Goal: Transaction & Acquisition: Obtain resource

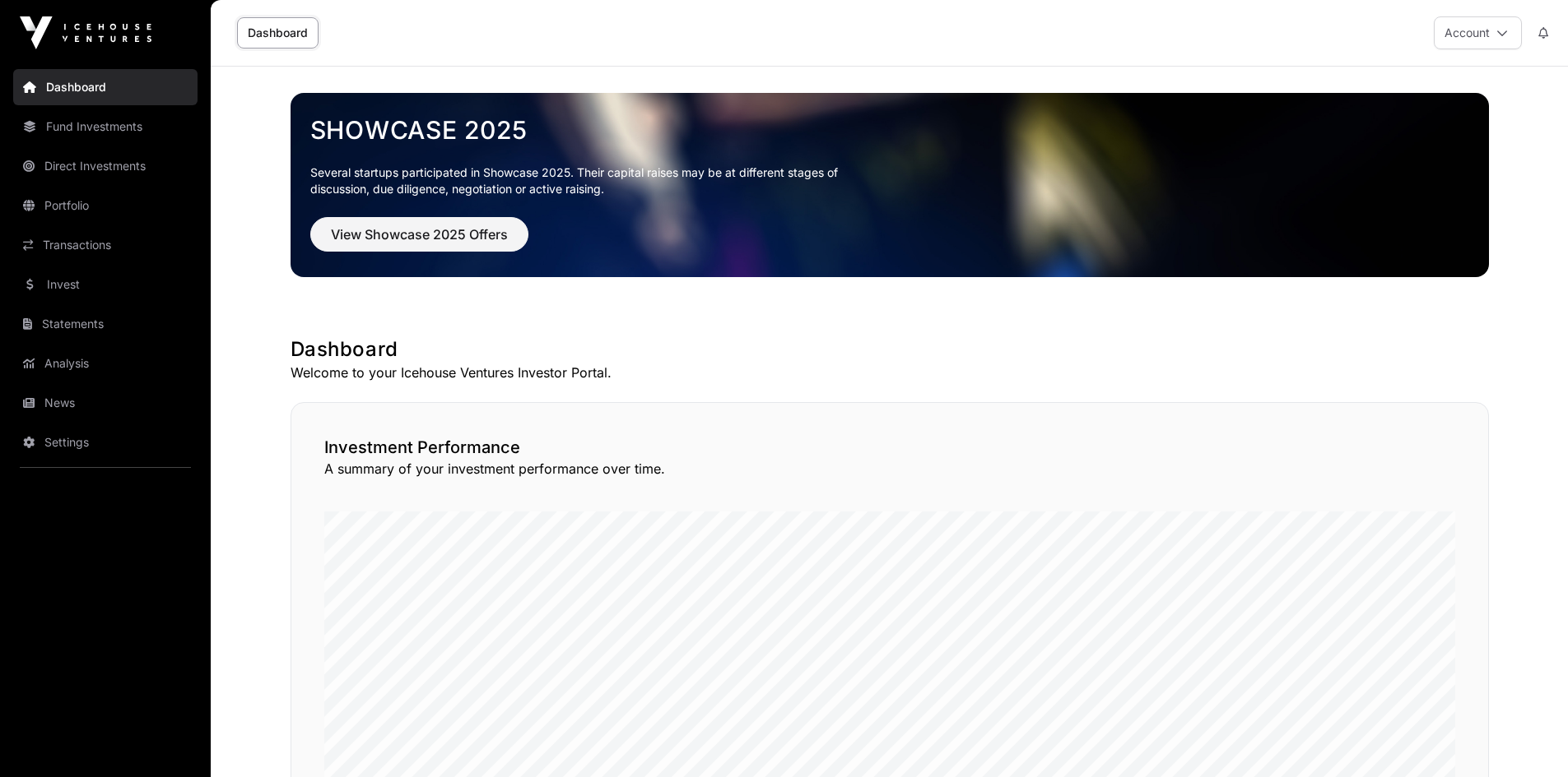
click at [45, 399] on link "News" at bounding box center [105, 403] width 184 height 36
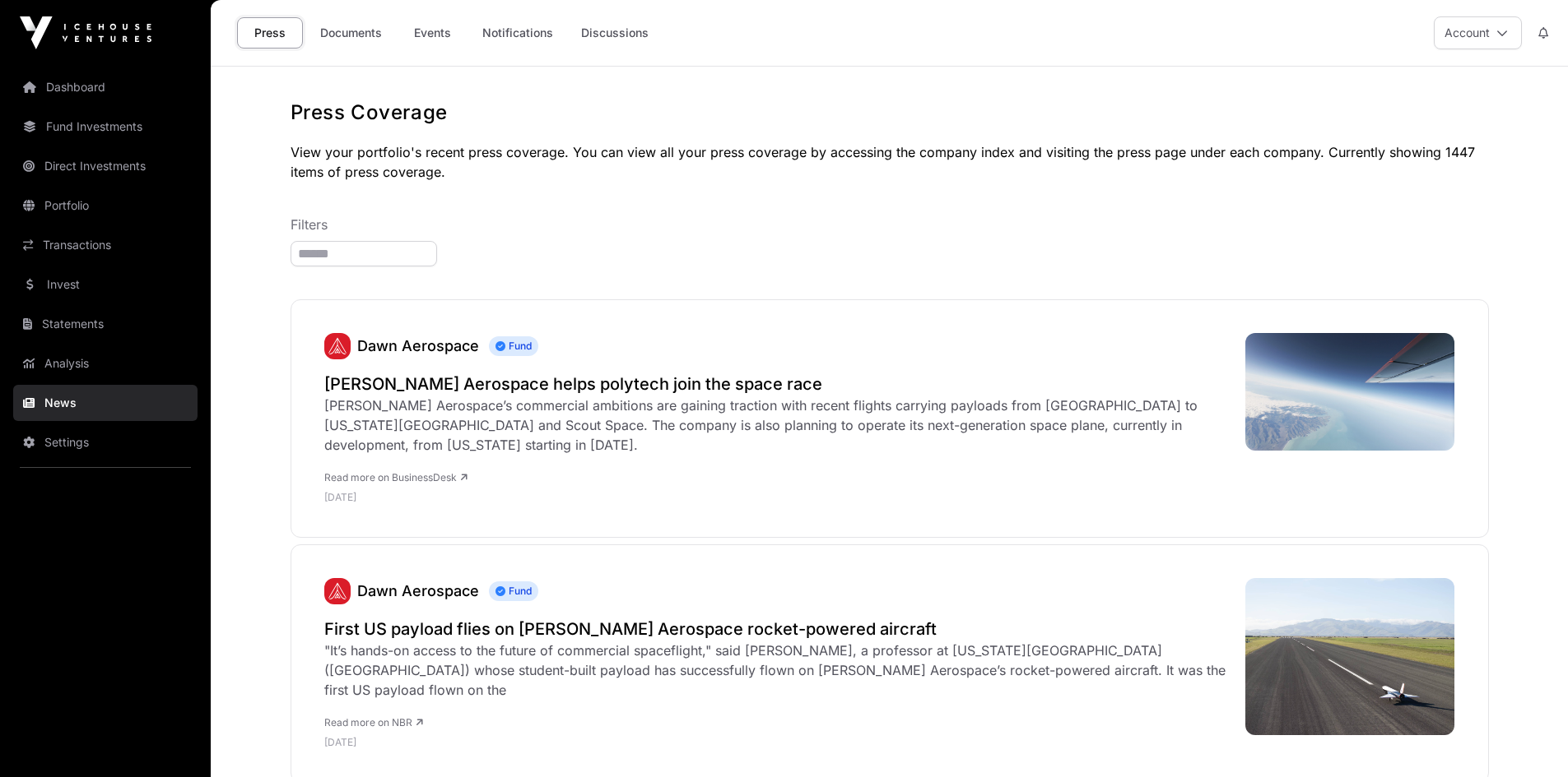
click at [356, 34] on link "Documents" at bounding box center [350, 32] width 83 height 32
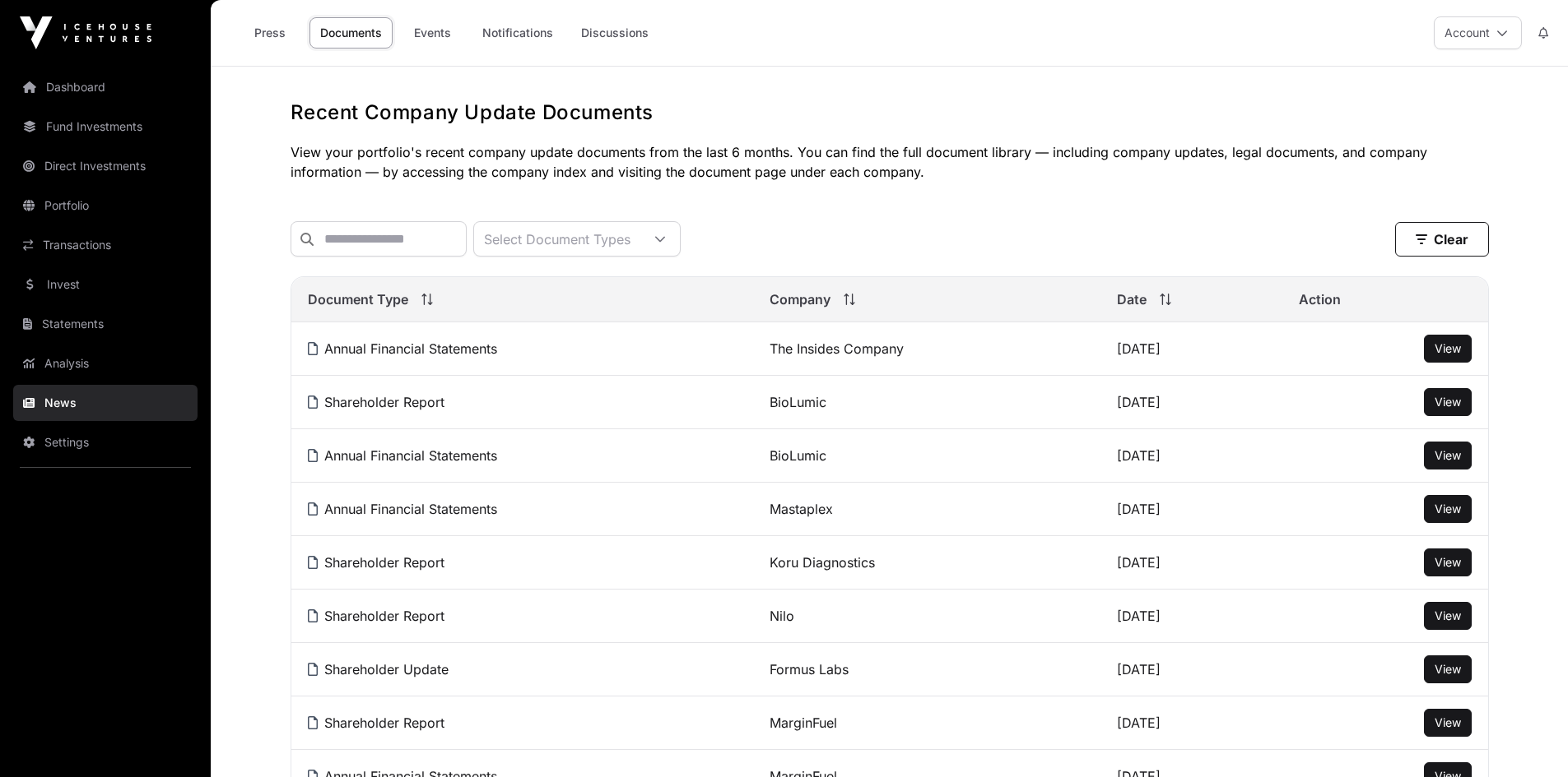
click at [424, 34] on link "Events" at bounding box center [432, 32] width 66 height 32
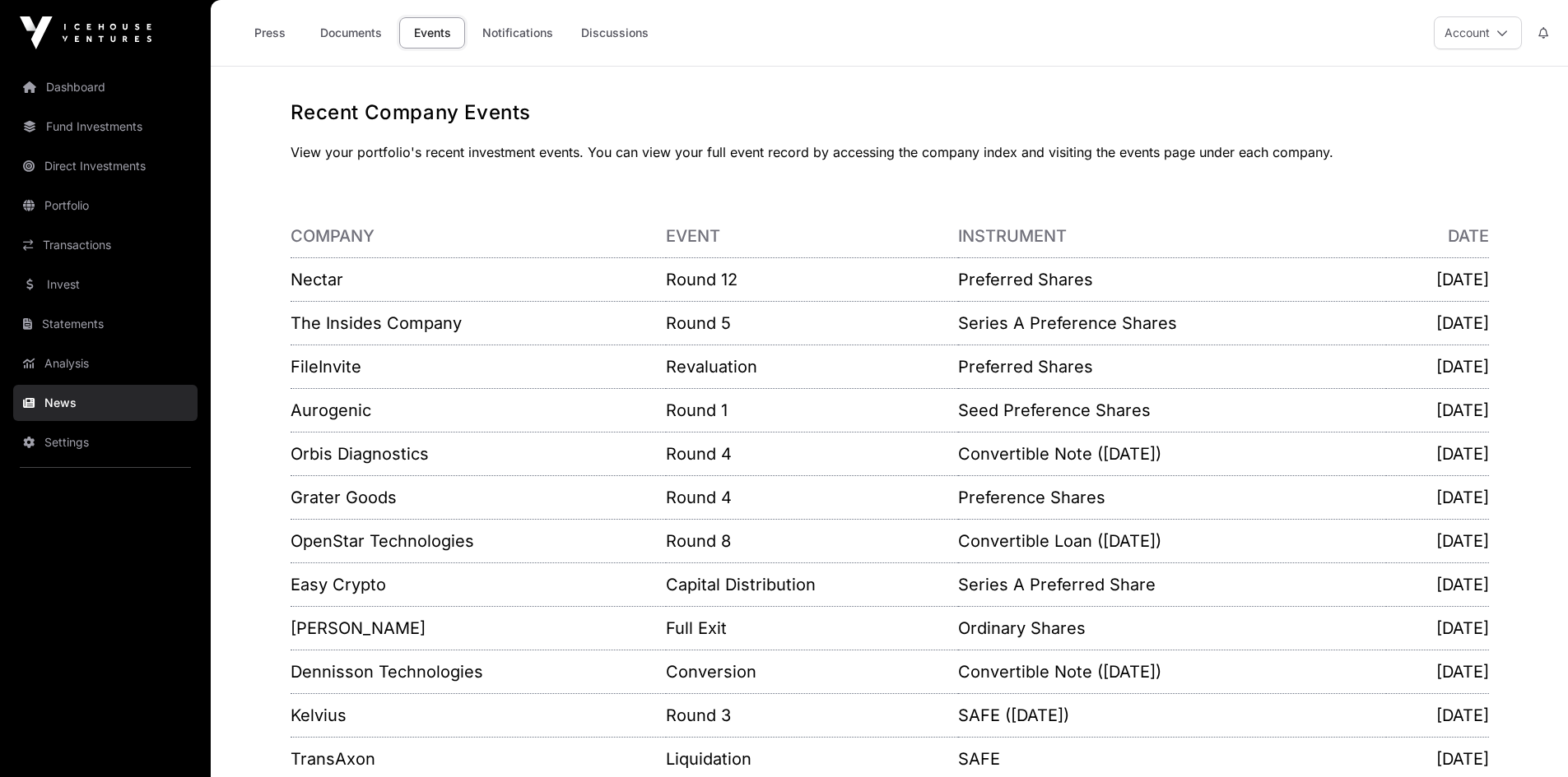
click at [325, 281] on link "Nectar" at bounding box center [316, 280] width 53 height 20
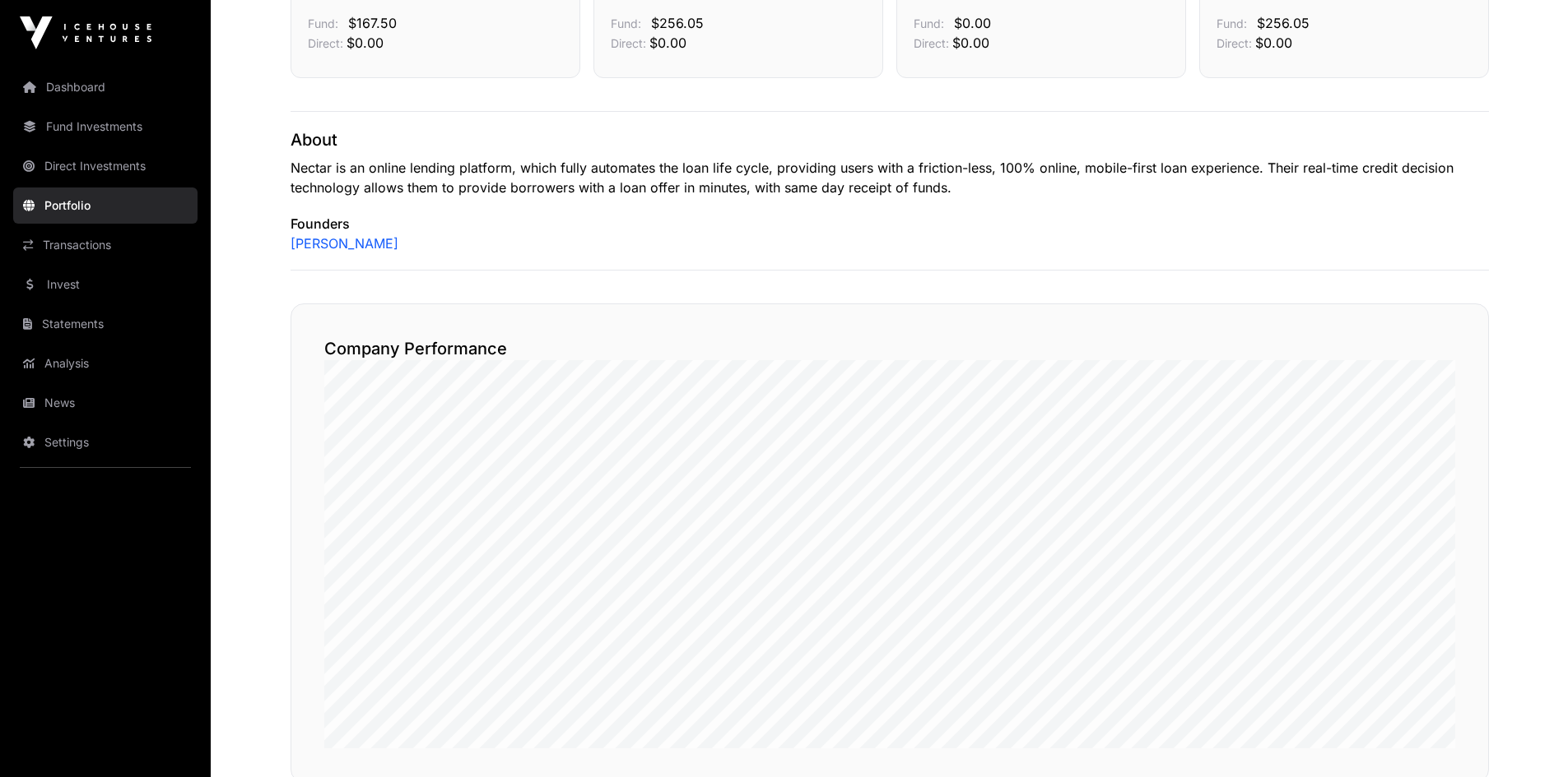
scroll to position [576, 0]
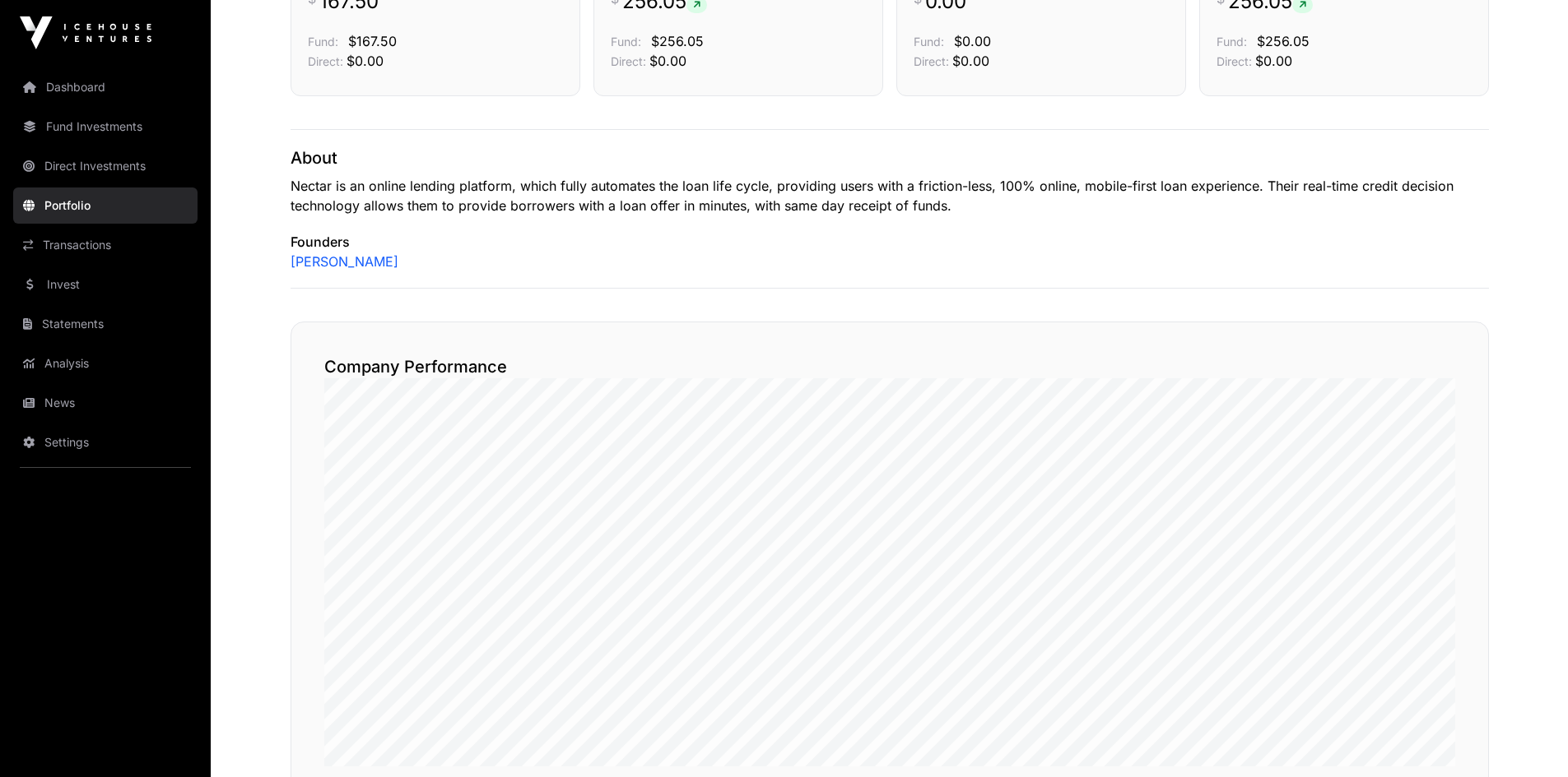
click at [76, 132] on link "Fund Investments" at bounding box center [105, 127] width 184 height 36
click at [86, 131] on link "Fund Investments" at bounding box center [105, 127] width 184 height 36
click at [83, 127] on link "Fund Investments" at bounding box center [105, 127] width 184 height 36
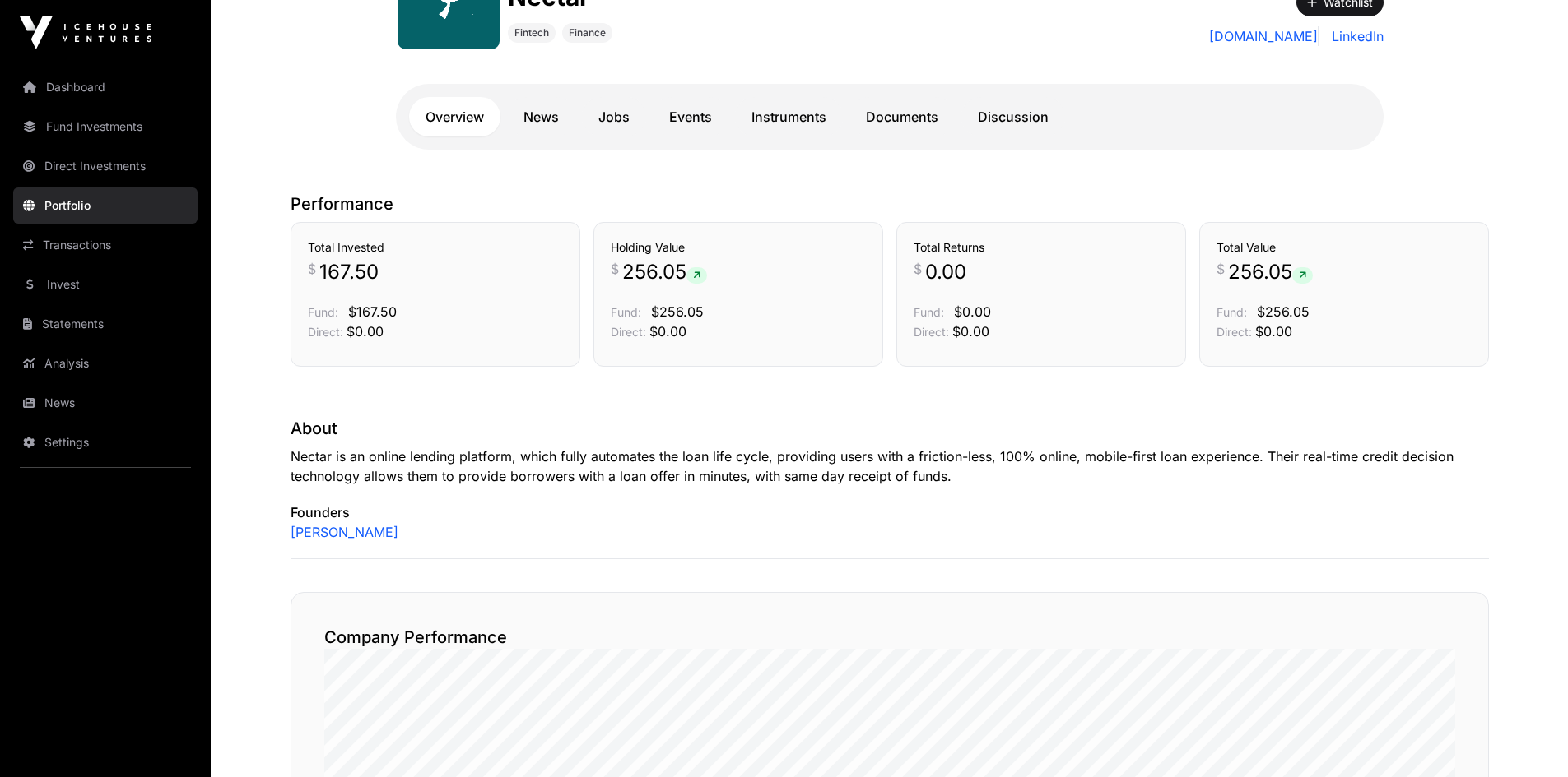
scroll to position [82, 0]
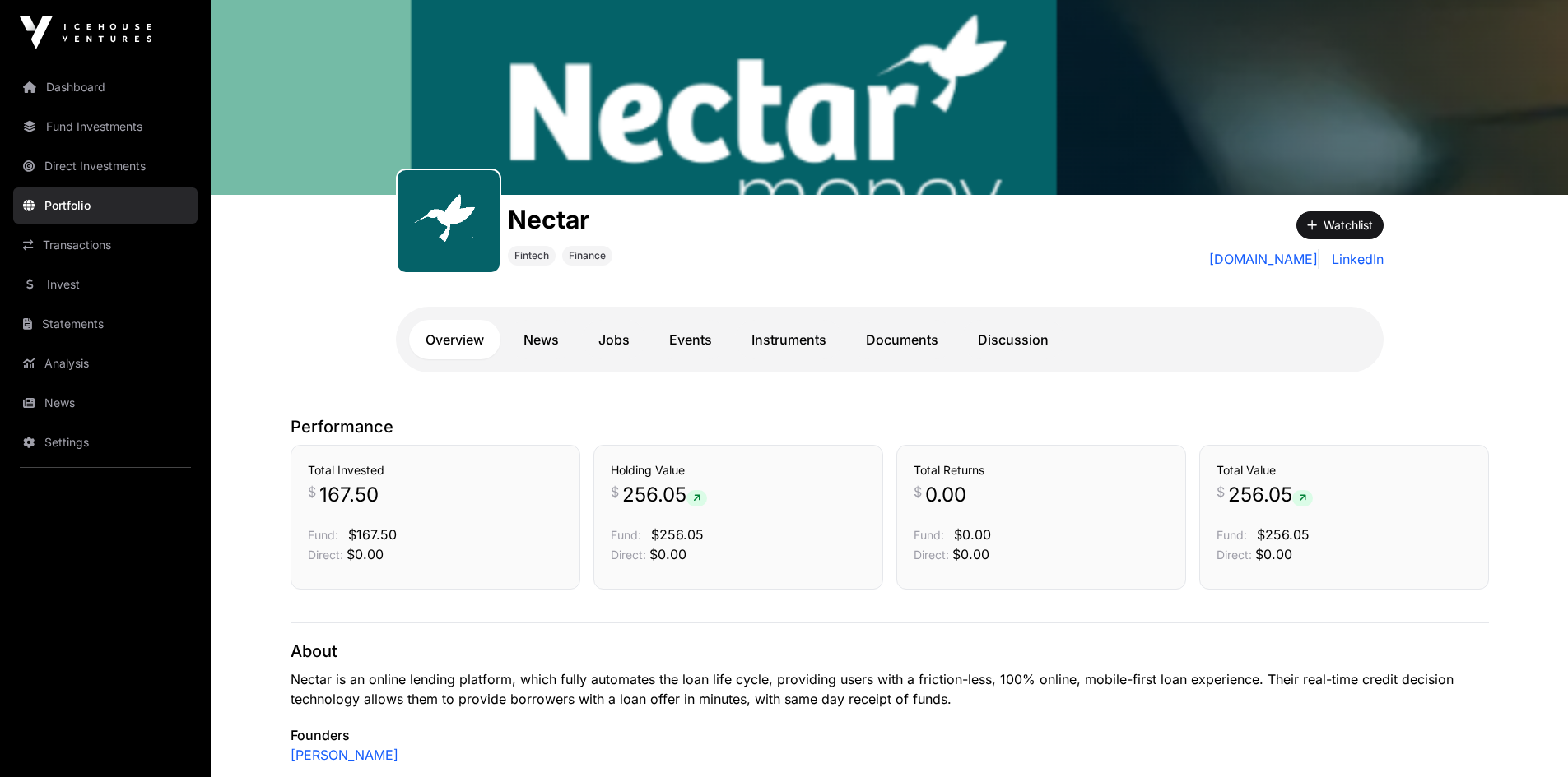
click at [75, 86] on link "Dashboard" at bounding box center [105, 87] width 184 height 36
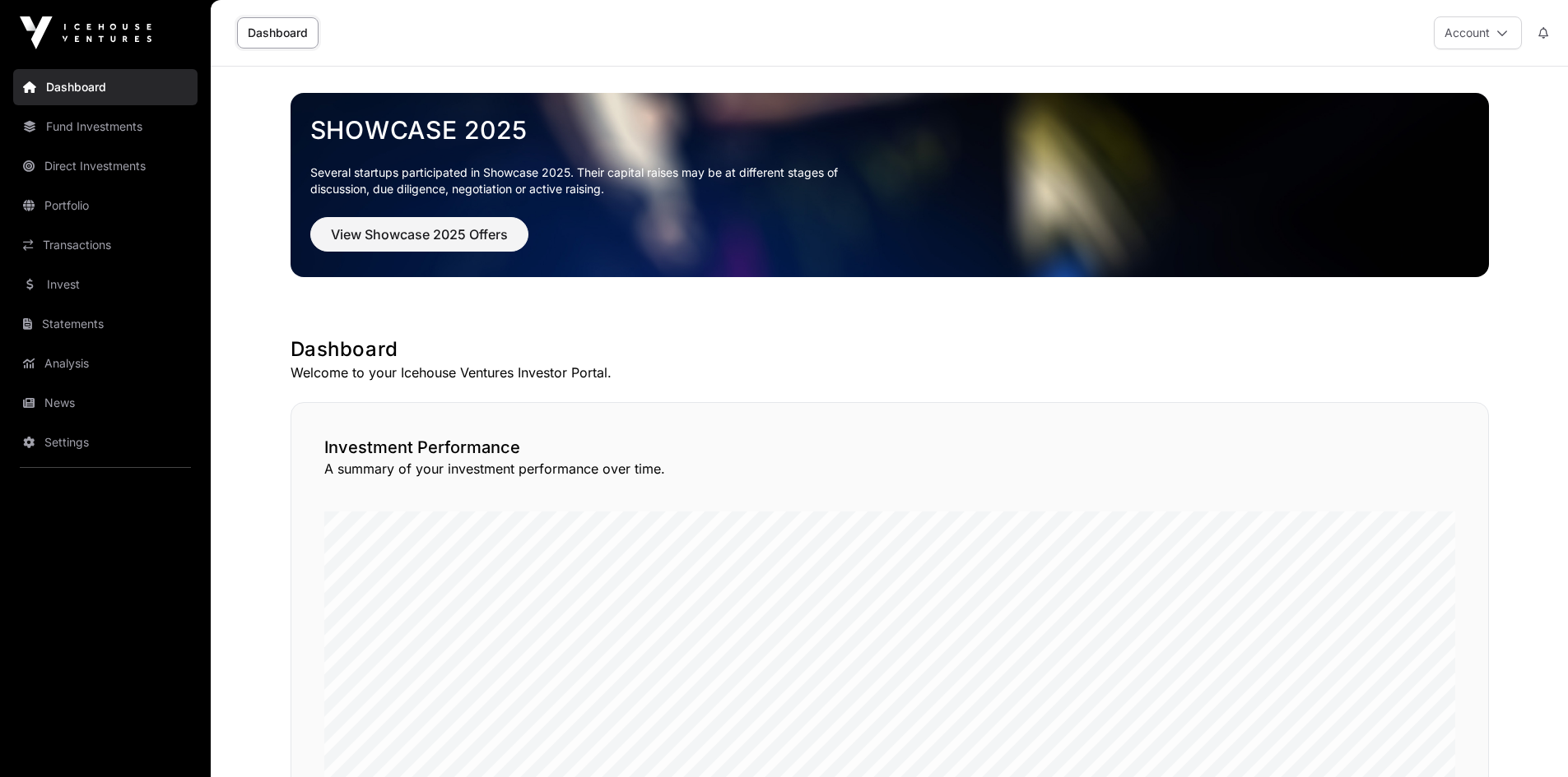
click at [77, 129] on link "Fund Investments" at bounding box center [105, 127] width 184 height 36
click at [91, 128] on link "Fund Investments" at bounding box center [105, 127] width 184 height 36
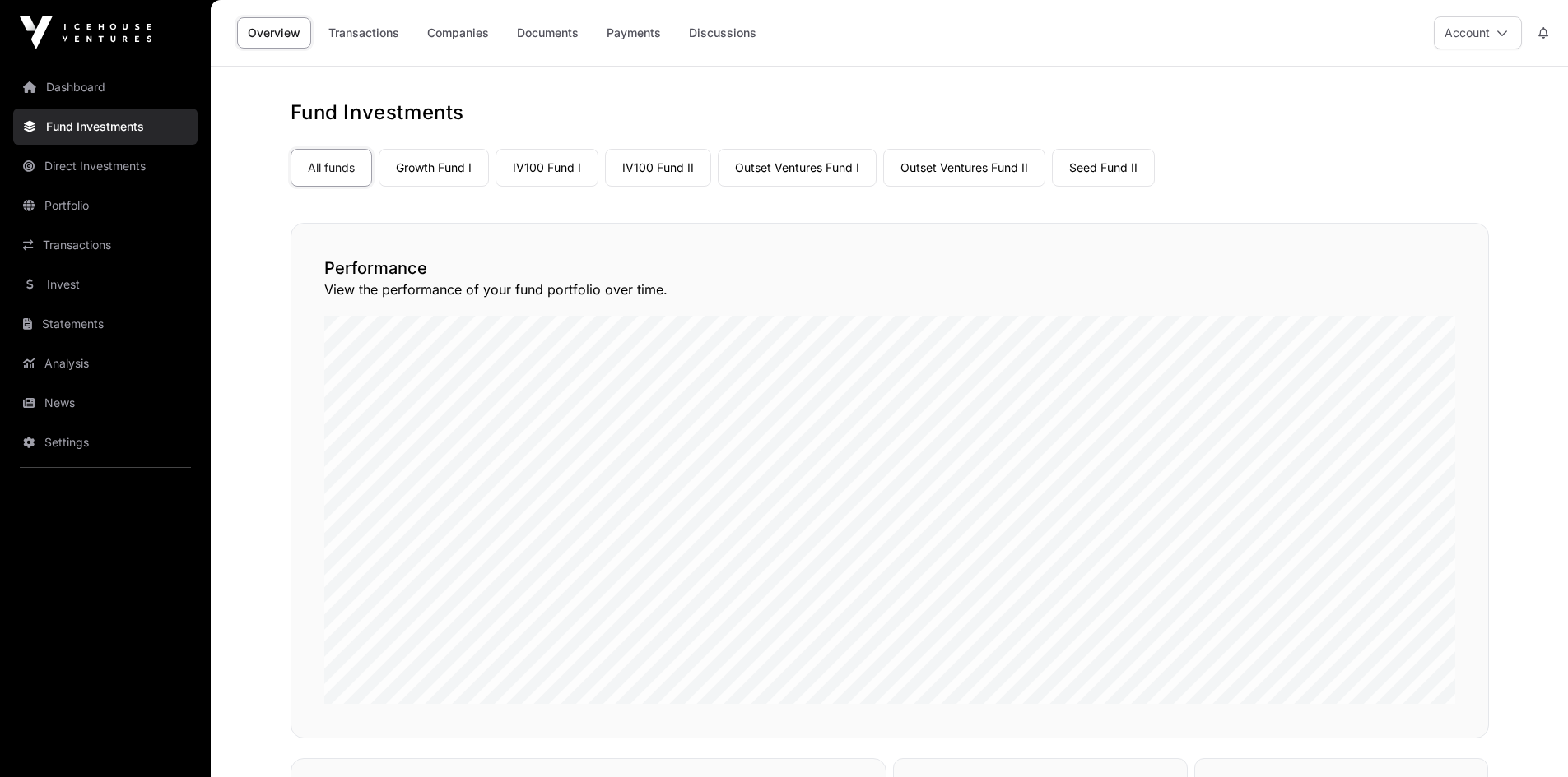
click at [431, 171] on link "Growth Fund I" at bounding box center [433, 168] width 110 height 38
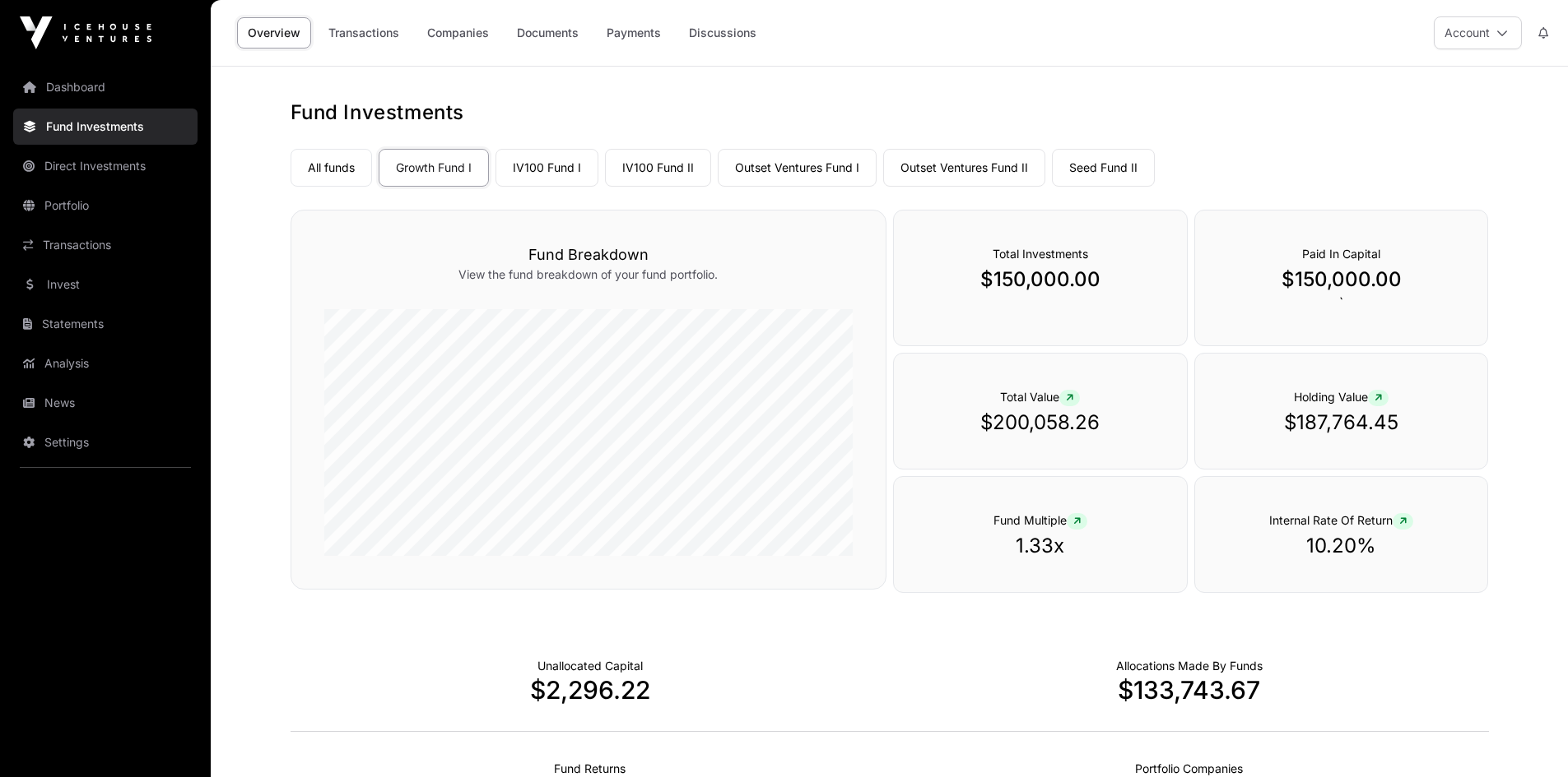
click at [73, 278] on link "Invest" at bounding box center [105, 284] width 184 height 36
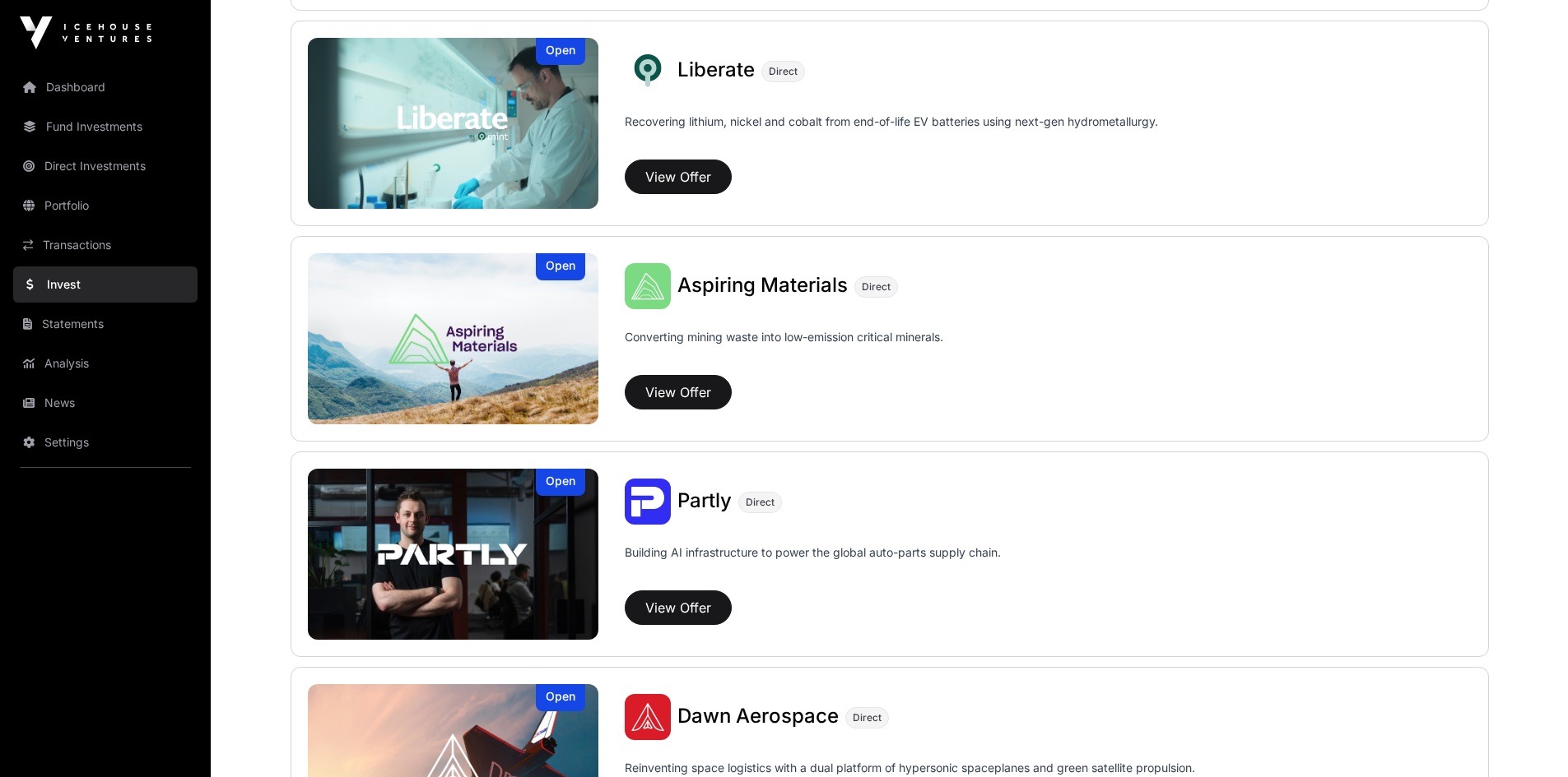
scroll to position [1316, 0]
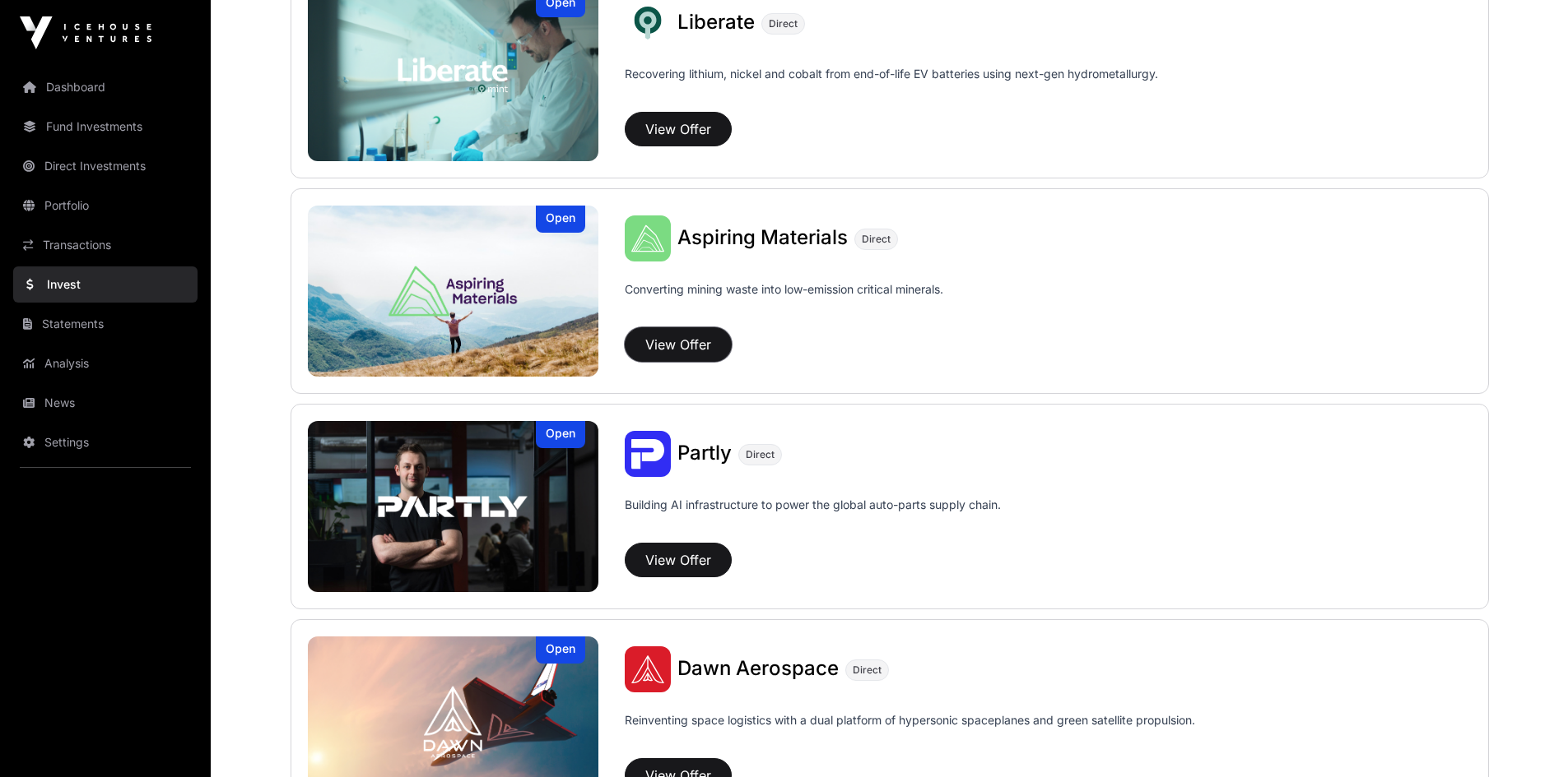
click at [689, 344] on button "View Offer" at bounding box center [678, 345] width 107 height 34
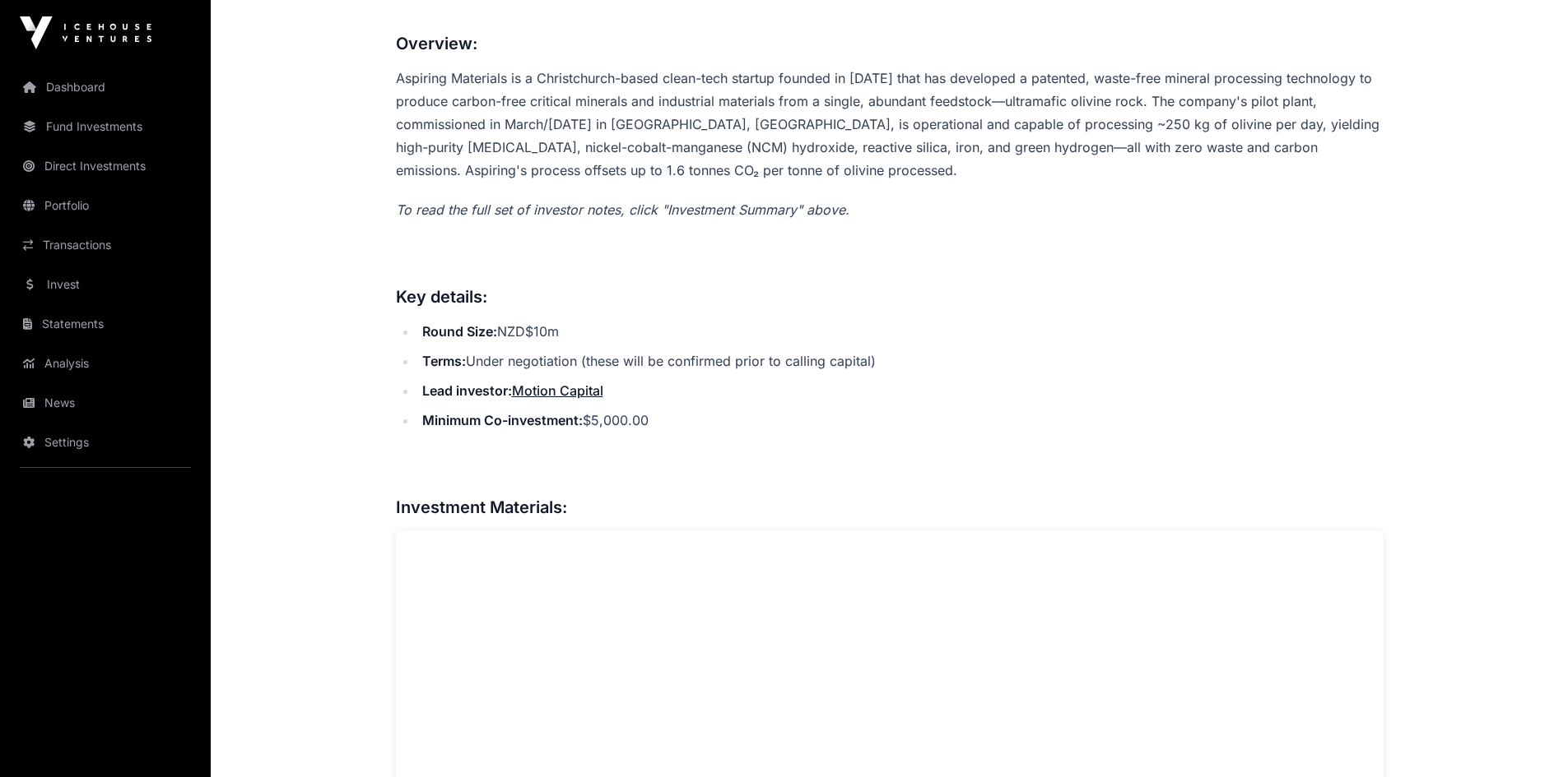
scroll to position [1069, 0]
